Goal: Task Accomplishment & Management: Manage account settings

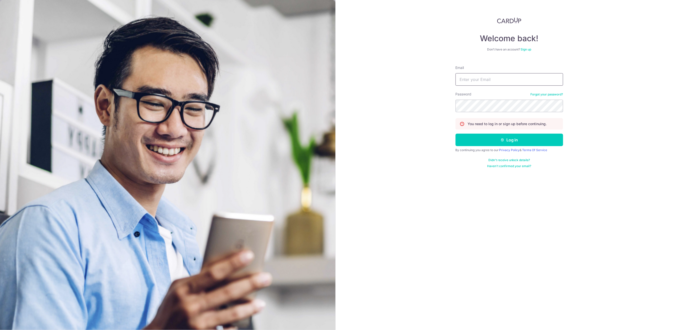
click at [521, 78] on input "Email" at bounding box center [509, 79] width 108 height 13
type input "[EMAIL_ADDRESS][DOMAIN_NAME]"
click at [501, 138] on icon "submit" at bounding box center [502, 140] width 4 height 4
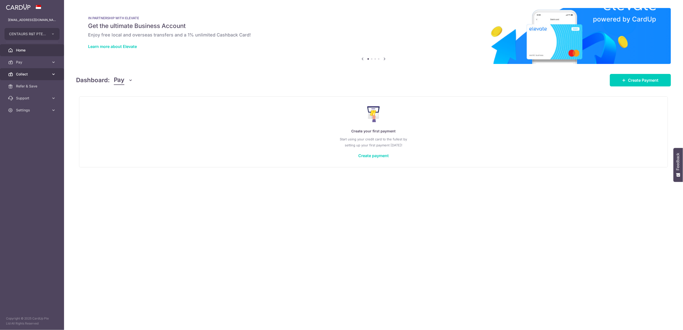
click at [44, 74] on span "Collect" at bounding box center [32, 74] width 33 height 5
